Goal: Register for event/course

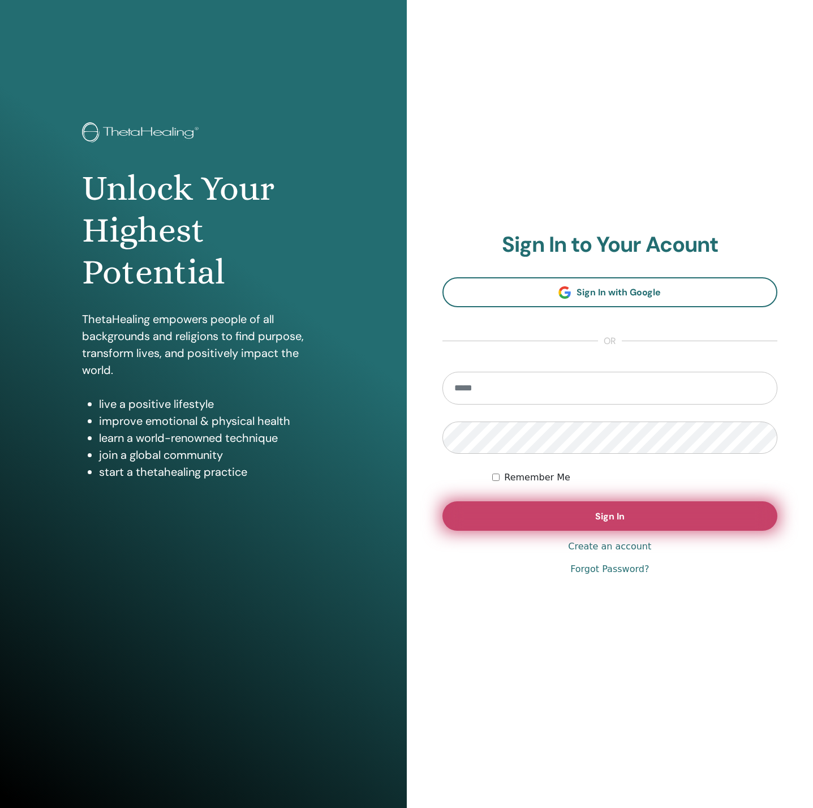
type input "**********"
click at [597, 519] on span "Sign In" at bounding box center [609, 516] width 29 height 12
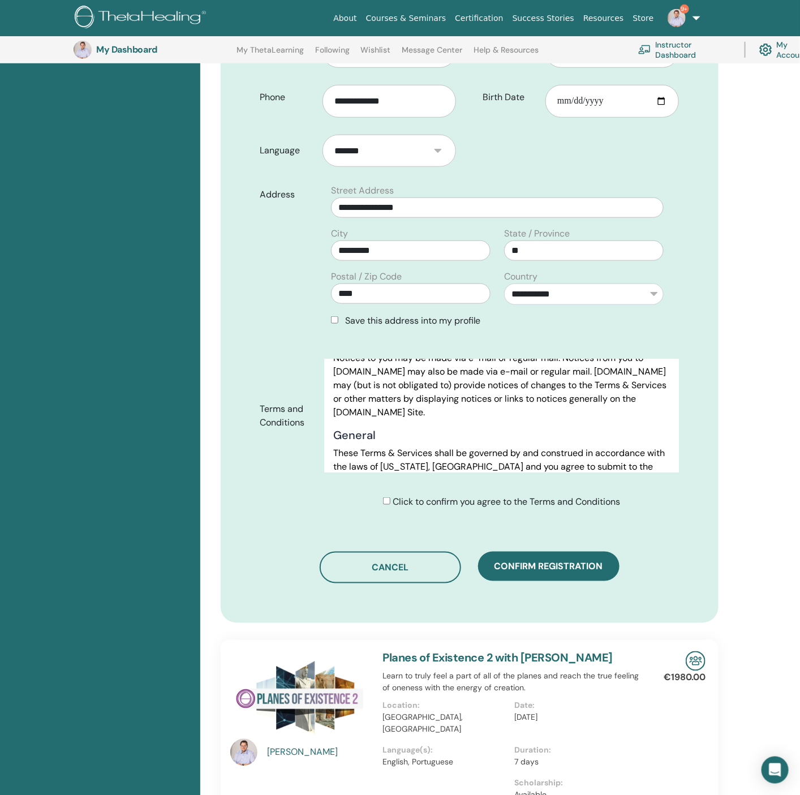
scroll to position [5770, 0]
click at [435, 498] on span "Click to confirm you agree to the Terms and Conditions" at bounding box center [506, 502] width 227 height 12
